Goal: Find specific page/section: Find specific page/section

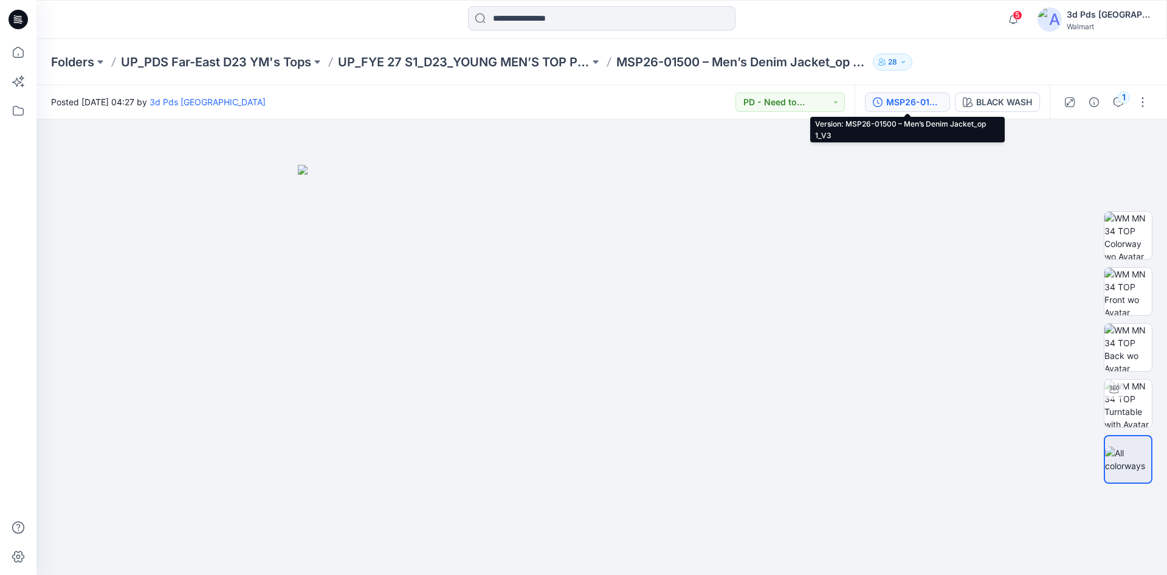
click at [919, 109] on button "MSP26-01500 – Men’s Denim Jacket_op 1_V3" at bounding box center [907, 101] width 85 height 19
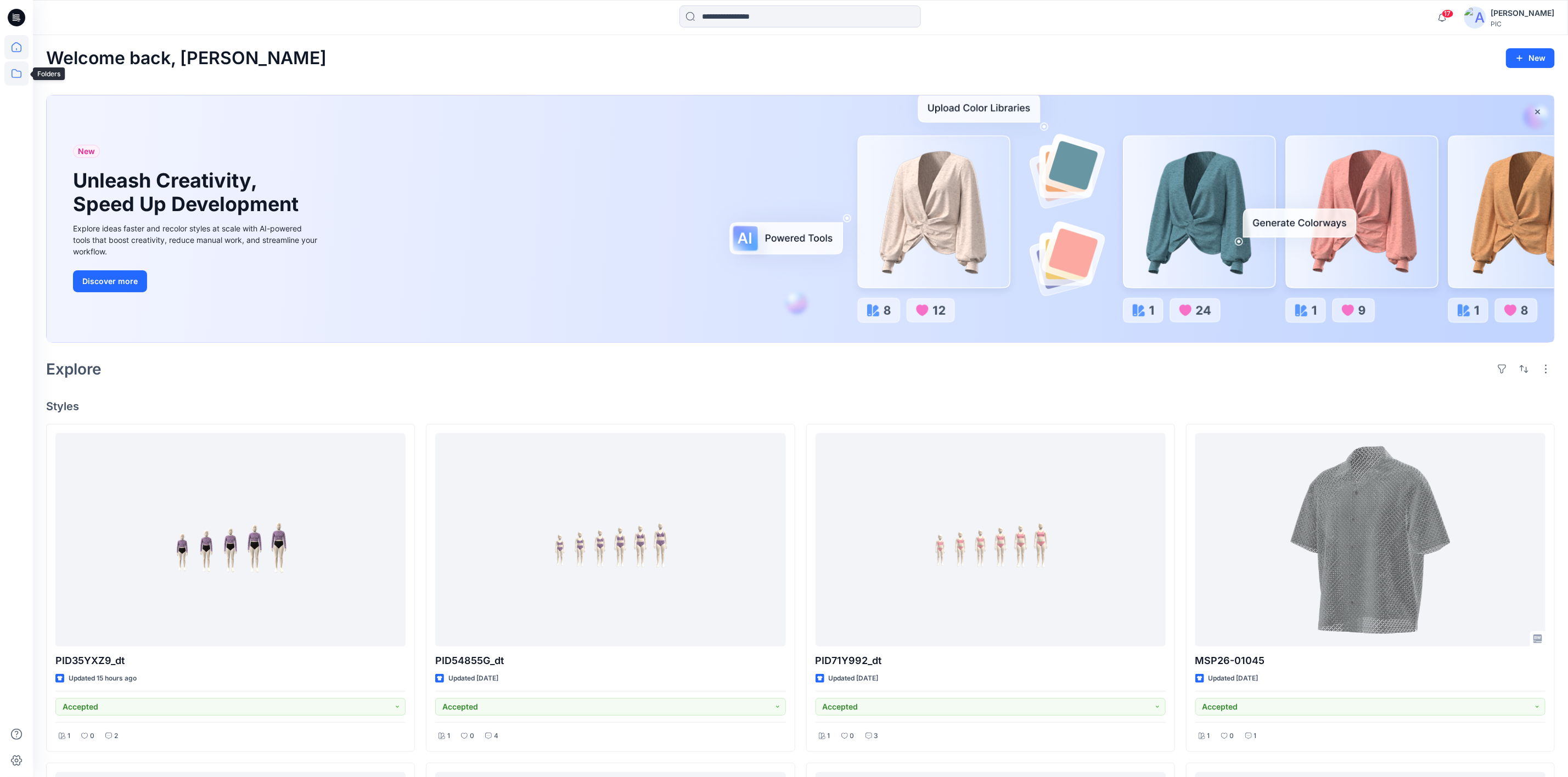
click at [14, 75] on icon at bounding box center [16, 73] width 24 height 24
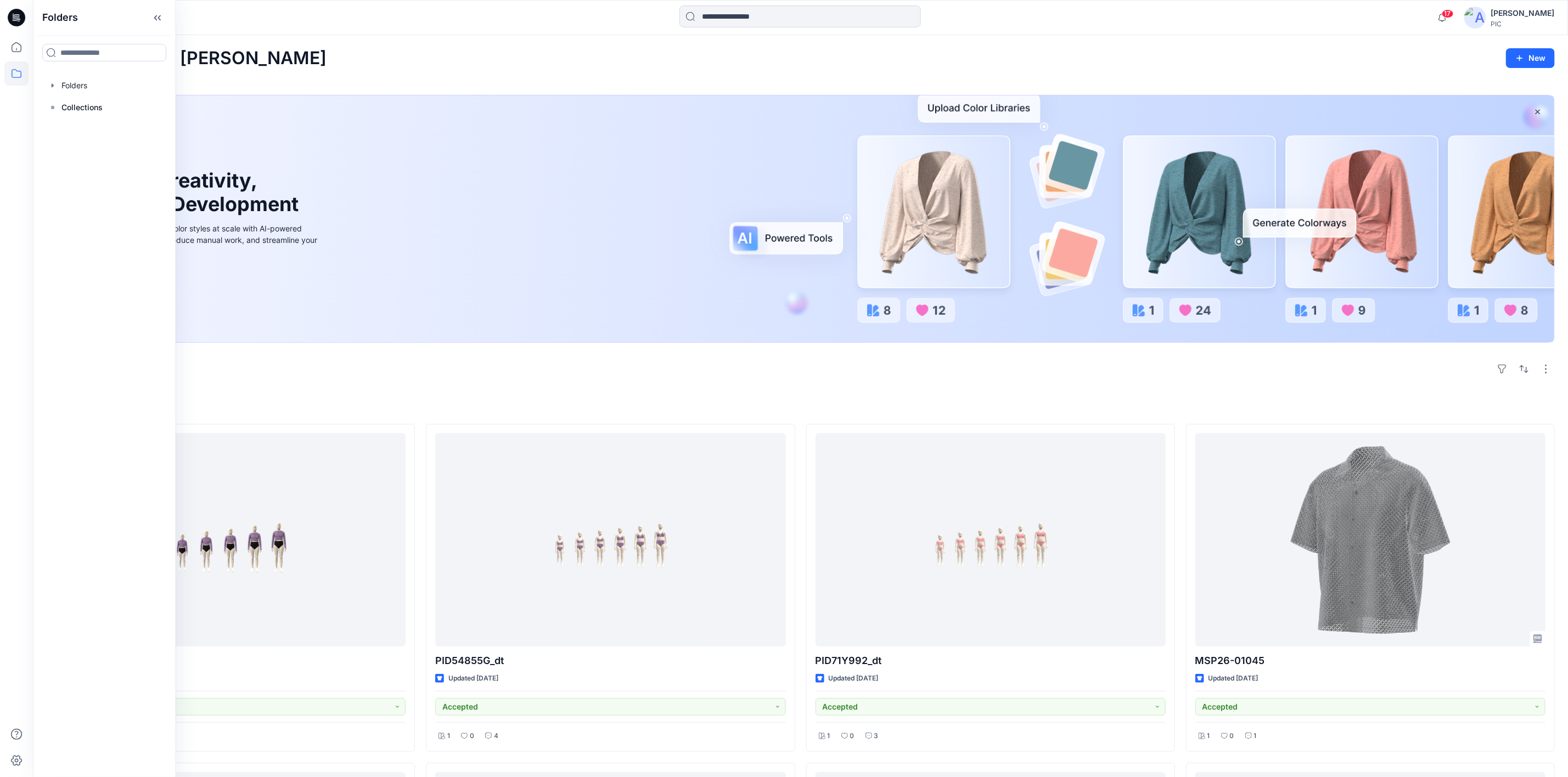
click at [83, 79] on div at bounding box center [104, 86] width 125 height 22
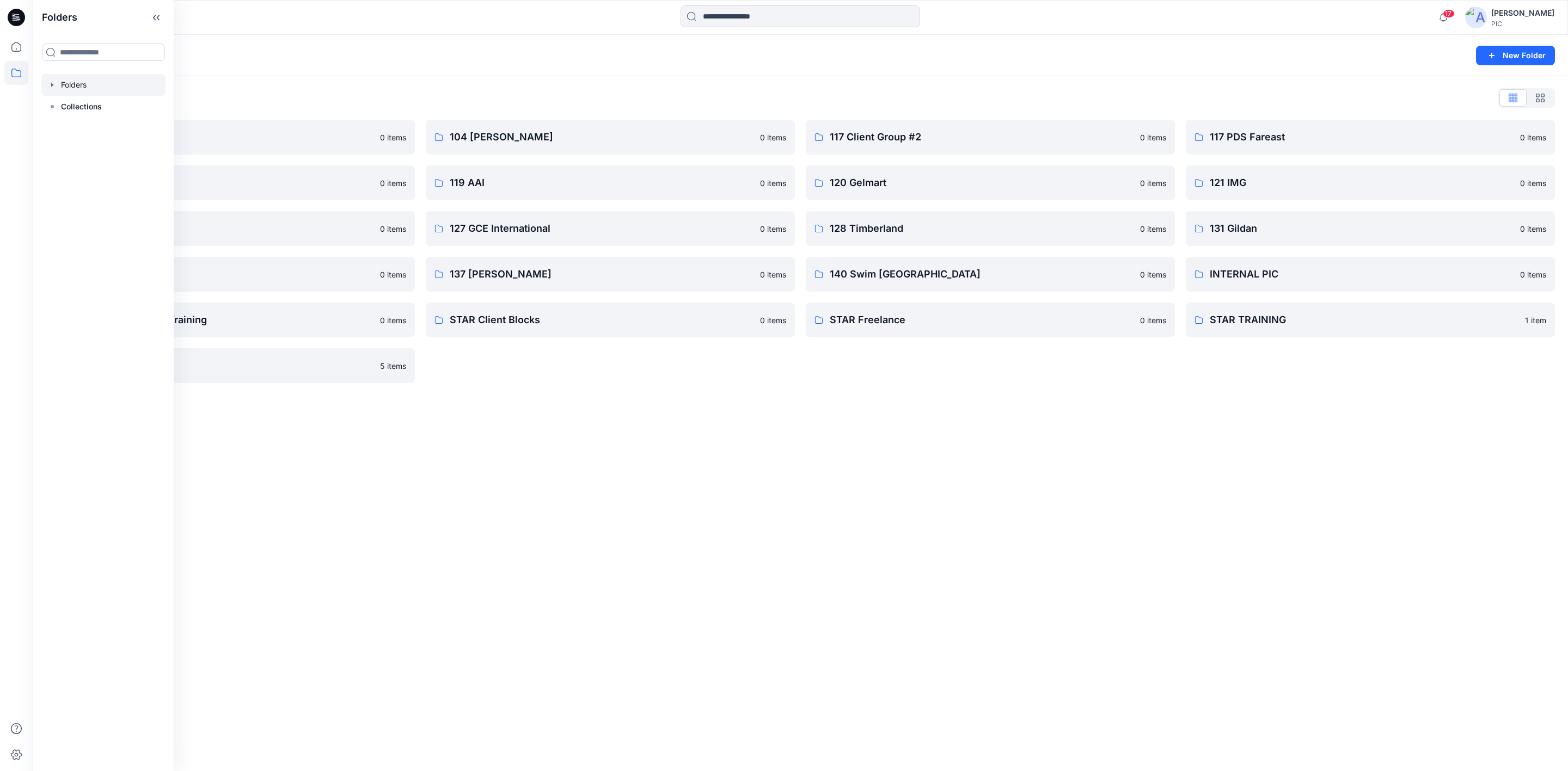
click at [585, 470] on div "Folders New Folder Folders List 103 HIS International 0 items 118 Add Black 0 i…" at bounding box center [800, 403] width 1535 height 737
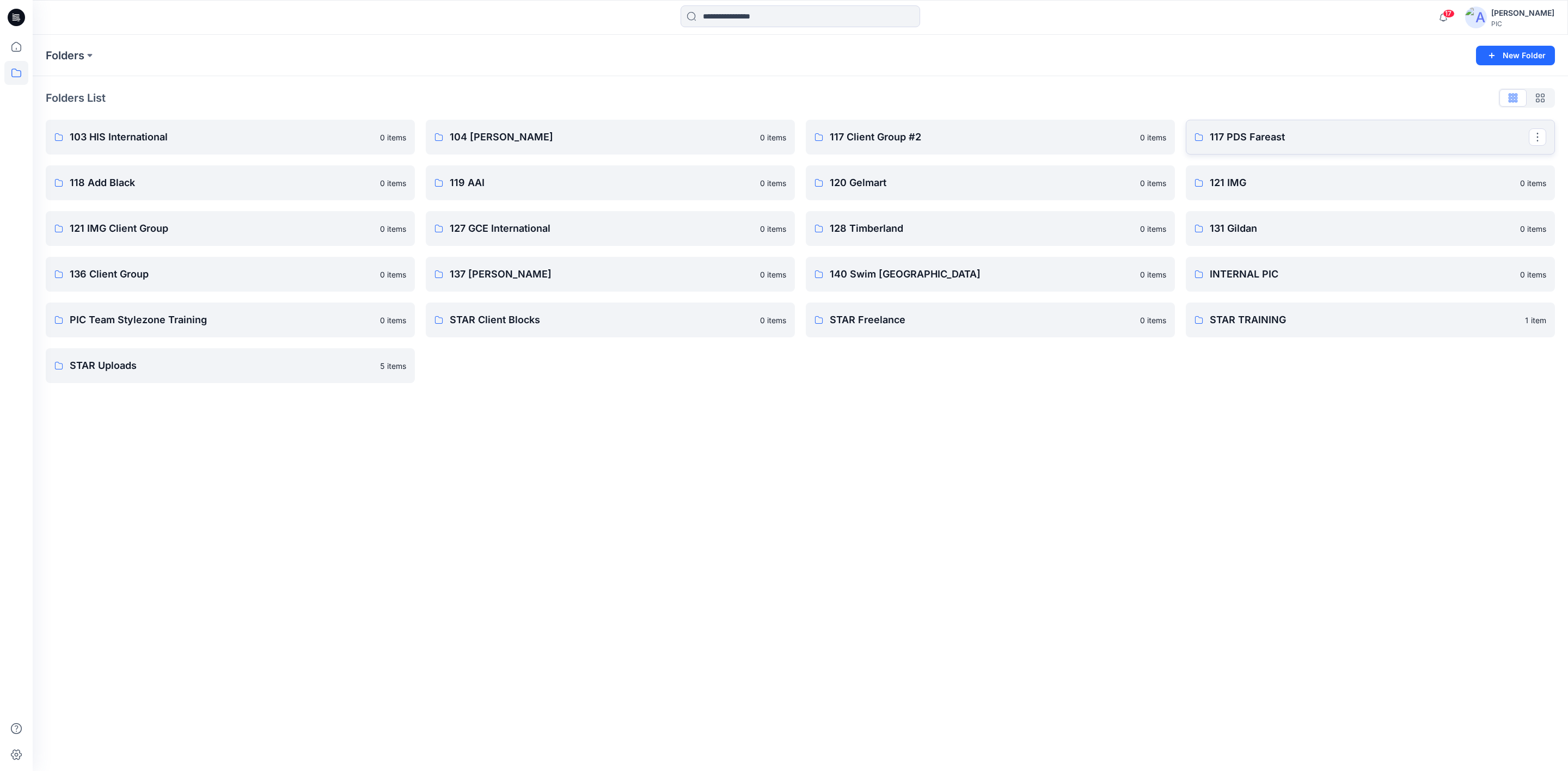
click at [1250, 138] on p "117 PDS Fareast" at bounding box center [1369, 137] width 319 height 15
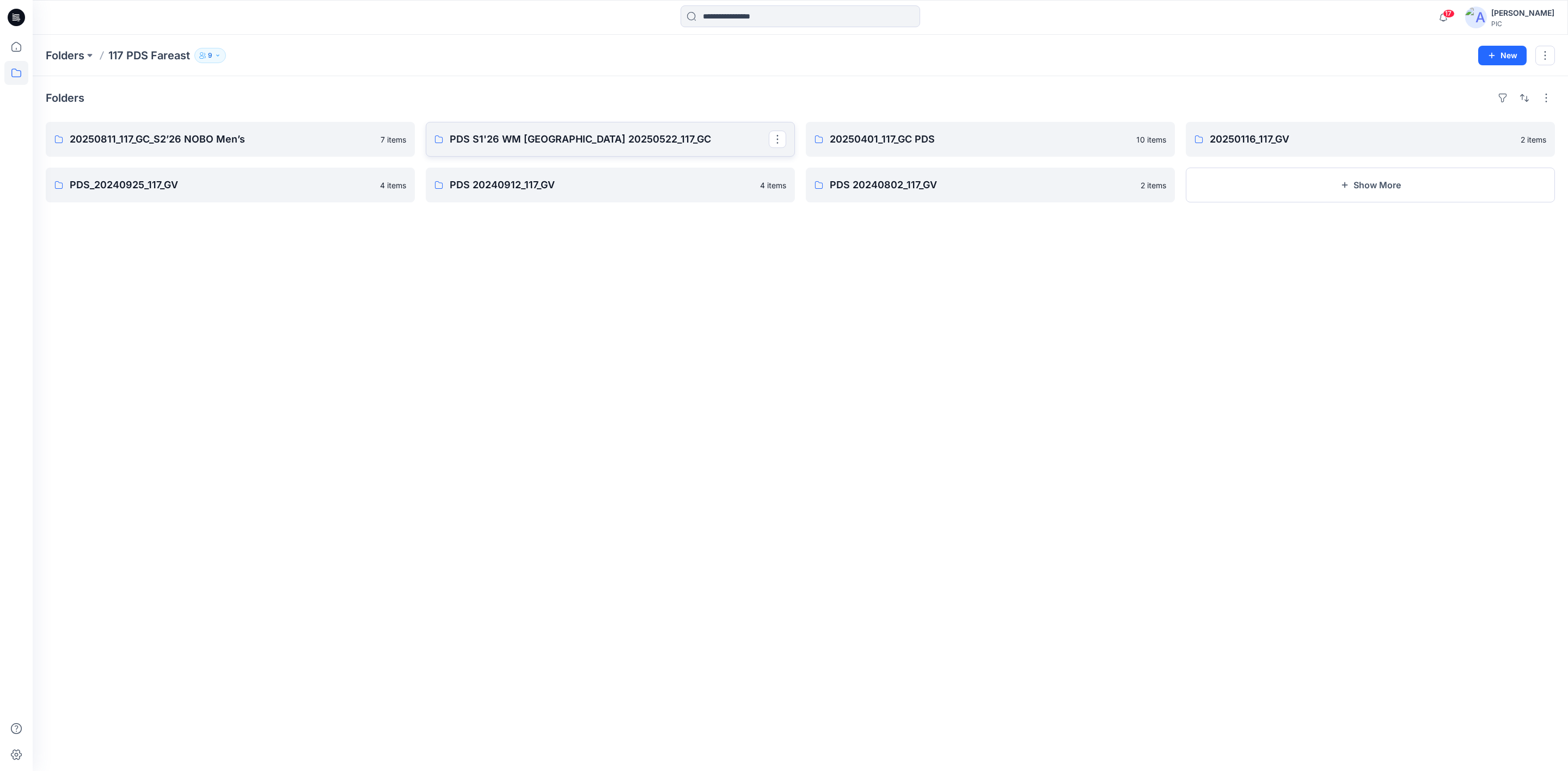
click at [537, 139] on p "PDS S1'26 WM [GEOGRAPHIC_DATA] 20250522_117_GC" at bounding box center [609, 139] width 319 height 15
